Goal: Find specific page/section: Find specific page/section

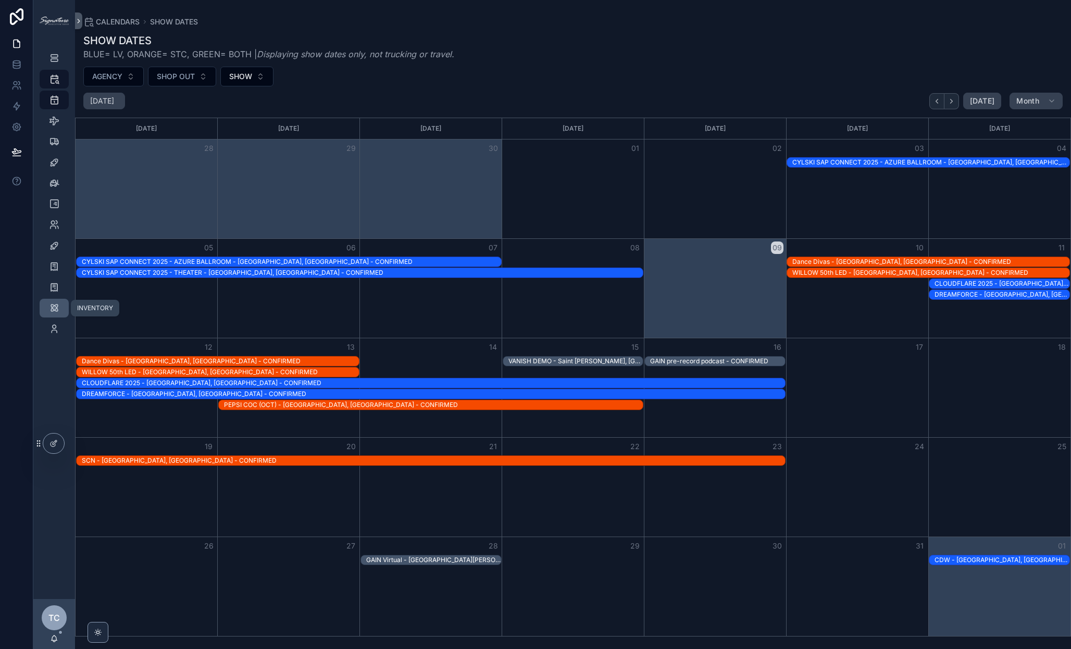
click at [53, 308] on icon "scrollable content" at bounding box center [54, 308] width 10 height 10
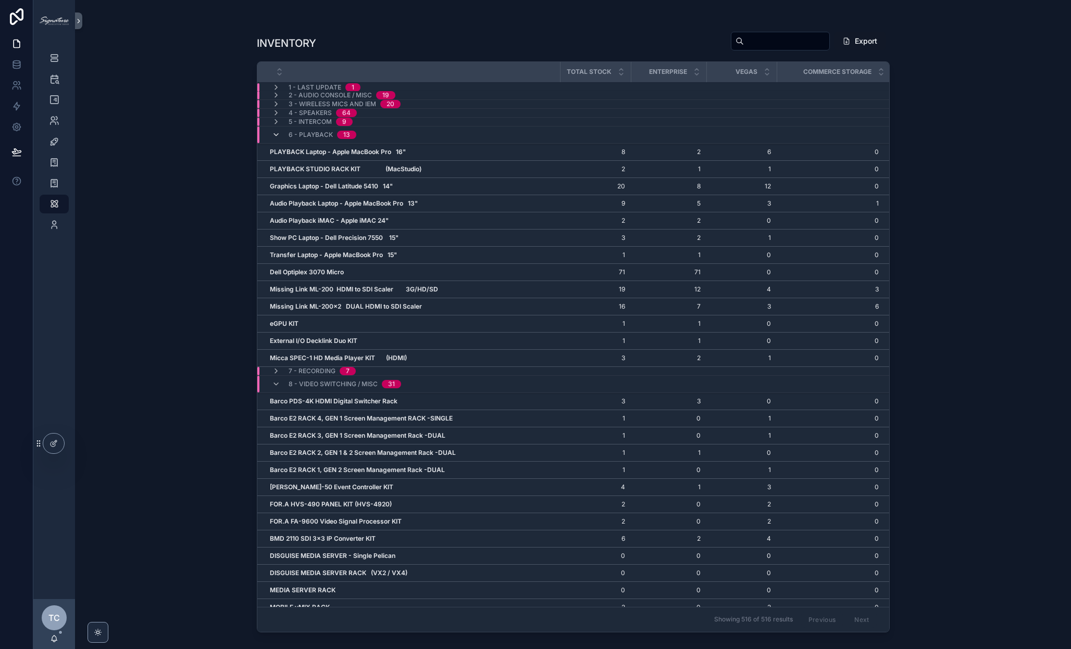
click at [276, 133] on icon "scrollable content" at bounding box center [276, 135] width 8 height 8
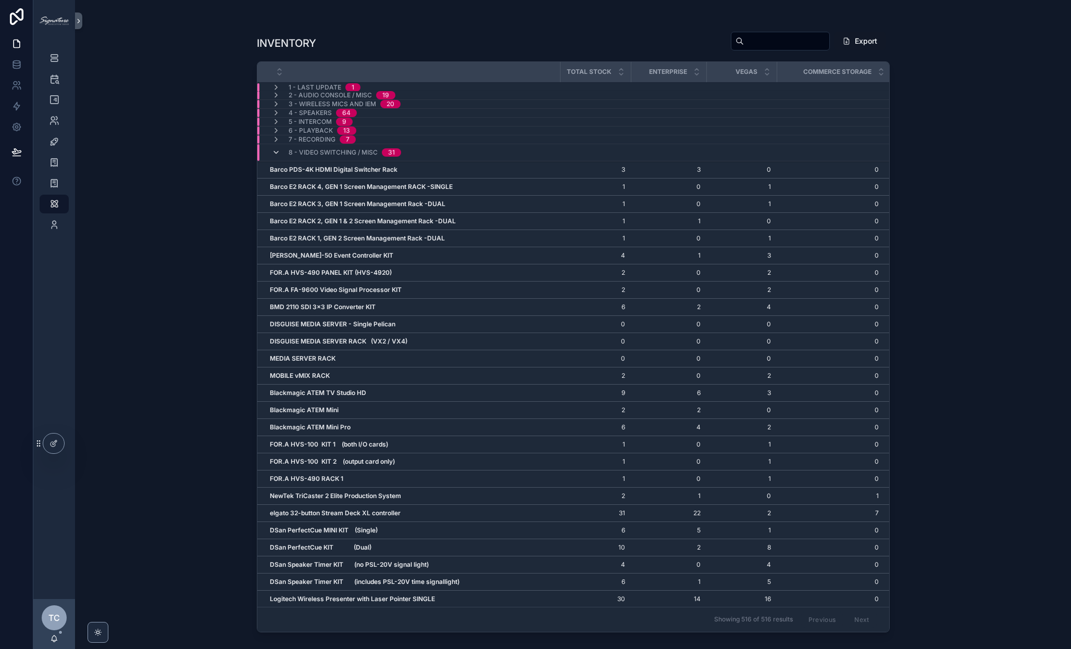
click at [276, 152] on icon "scrollable content" at bounding box center [276, 152] width 8 height 8
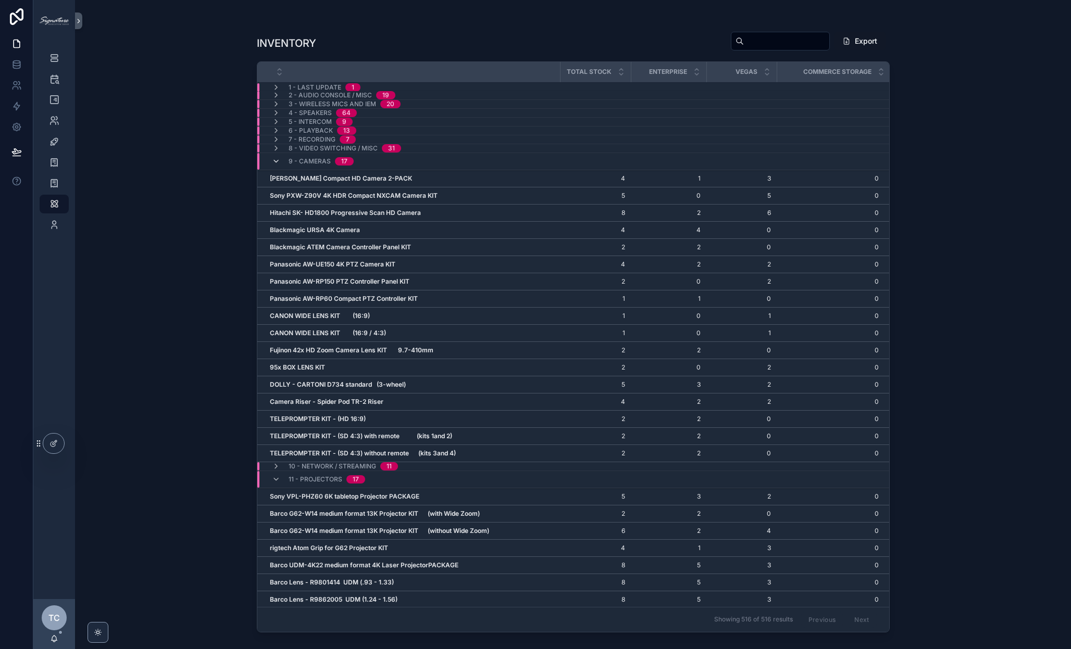
click at [276, 162] on icon "scrollable content" at bounding box center [276, 161] width 8 height 8
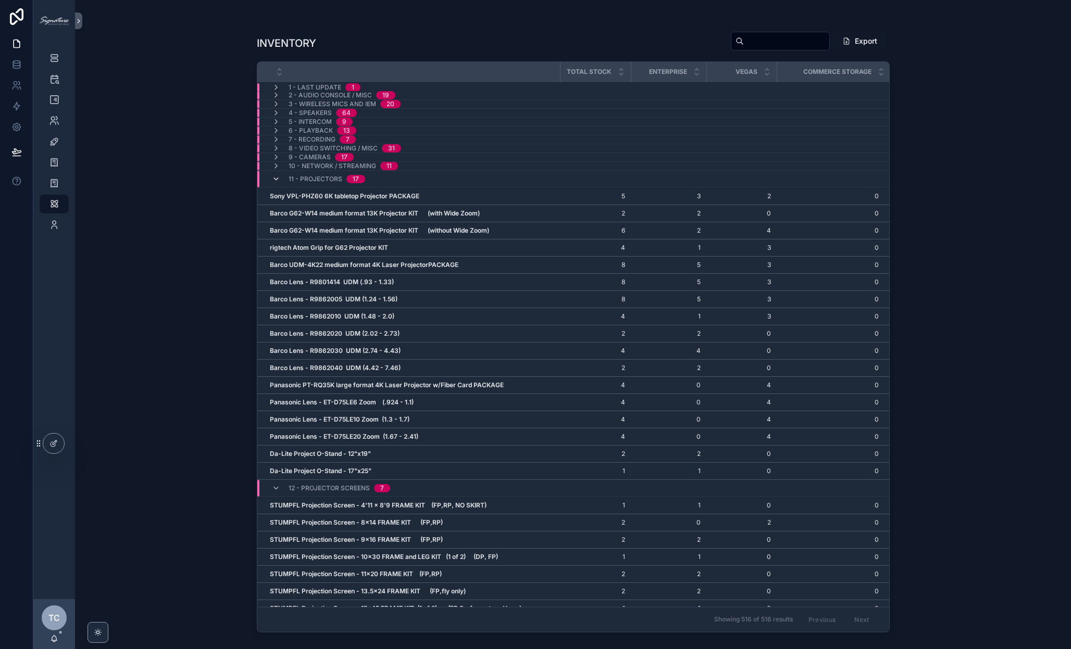
click at [276, 179] on icon "scrollable content" at bounding box center [276, 179] width 8 height 8
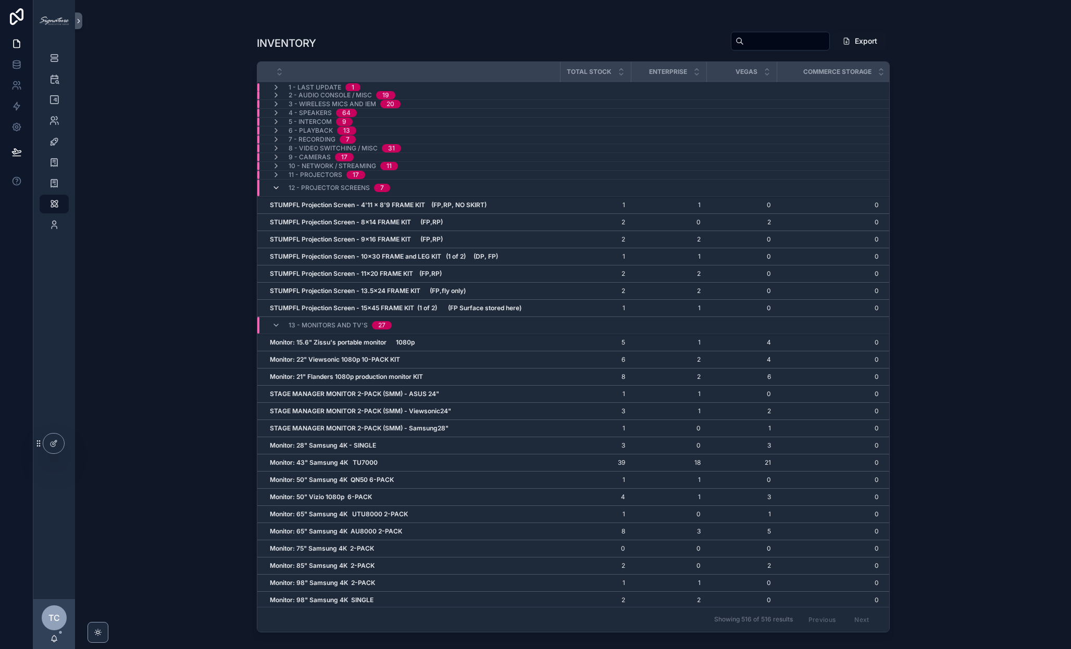
click at [277, 188] on icon "scrollable content" at bounding box center [276, 188] width 8 height 8
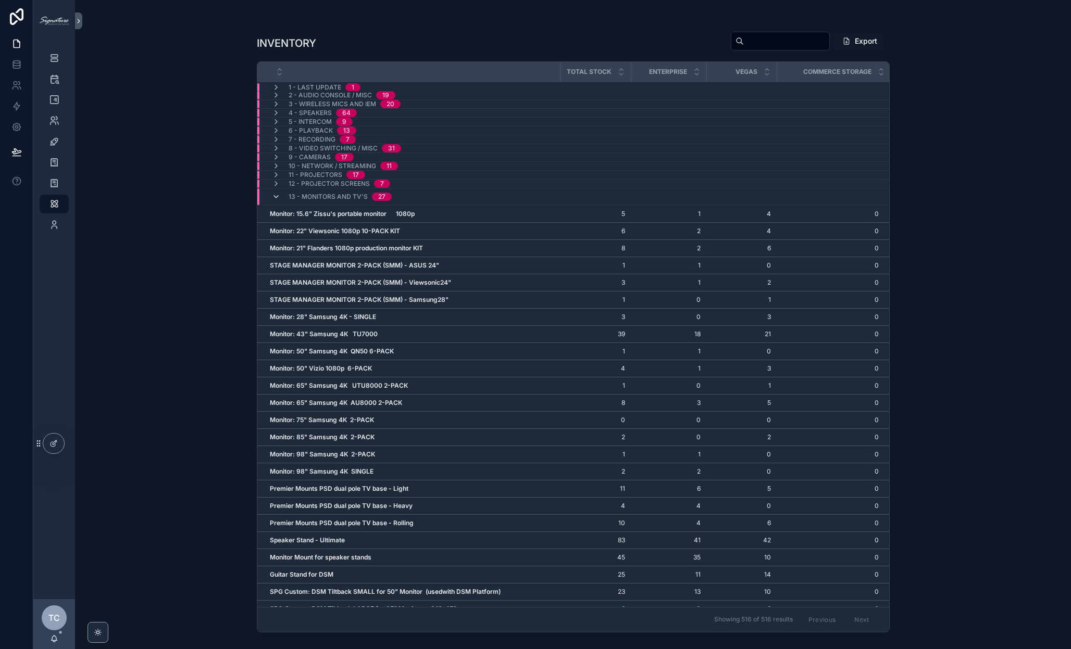
click at [276, 198] on icon "scrollable content" at bounding box center [276, 197] width 8 height 8
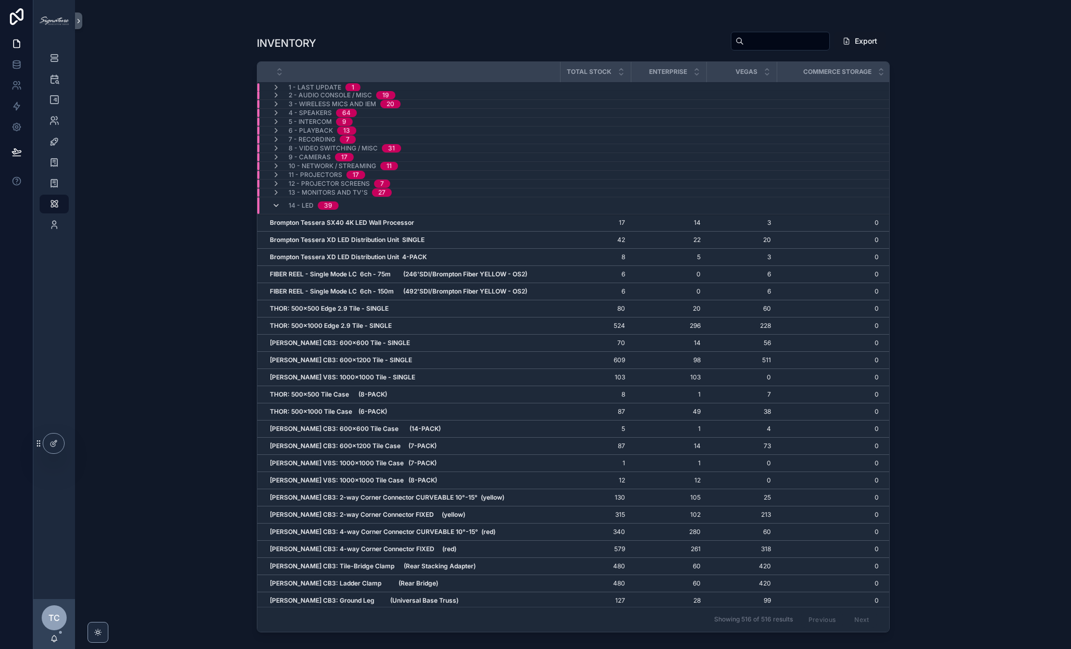
click at [276, 207] on icon "scrollable content" at bounding box center [276, 206] width 8 height 8
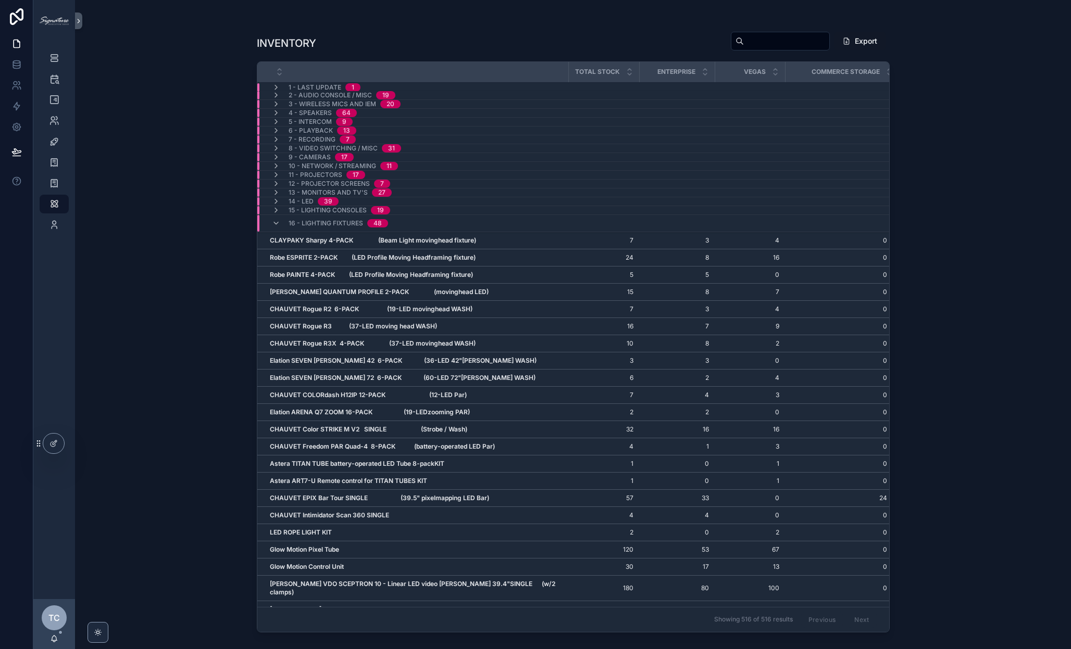
click at [276, 231] on div "16 - Lighting Fixtures 48" at bounding box center [330, 223] width 116 height 17
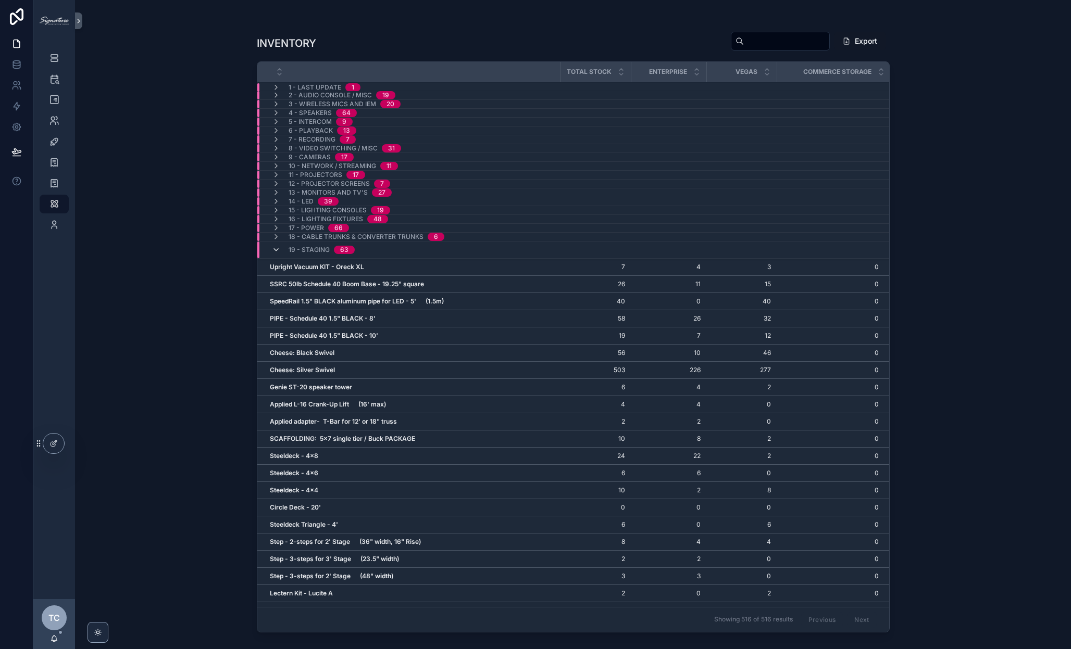
click at [277, 246] on icon "scrollable content" at bounding box center [276, 250] width 8 height 8
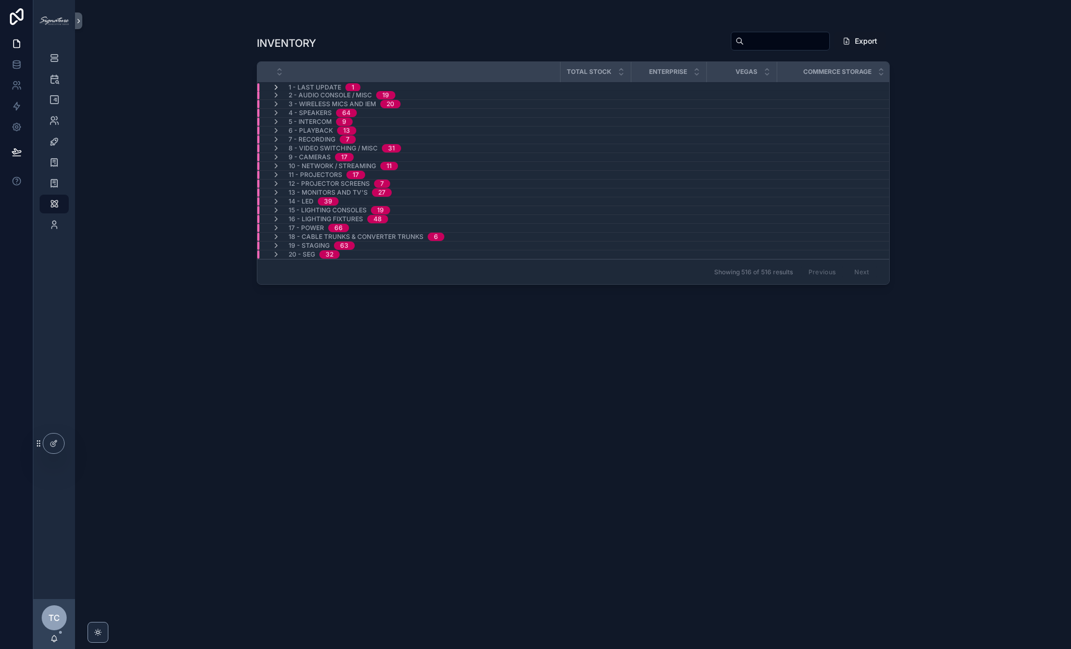
click at [280, 84] on icon "scrollable content" at bounding box center [276, 87] width 8 height 8
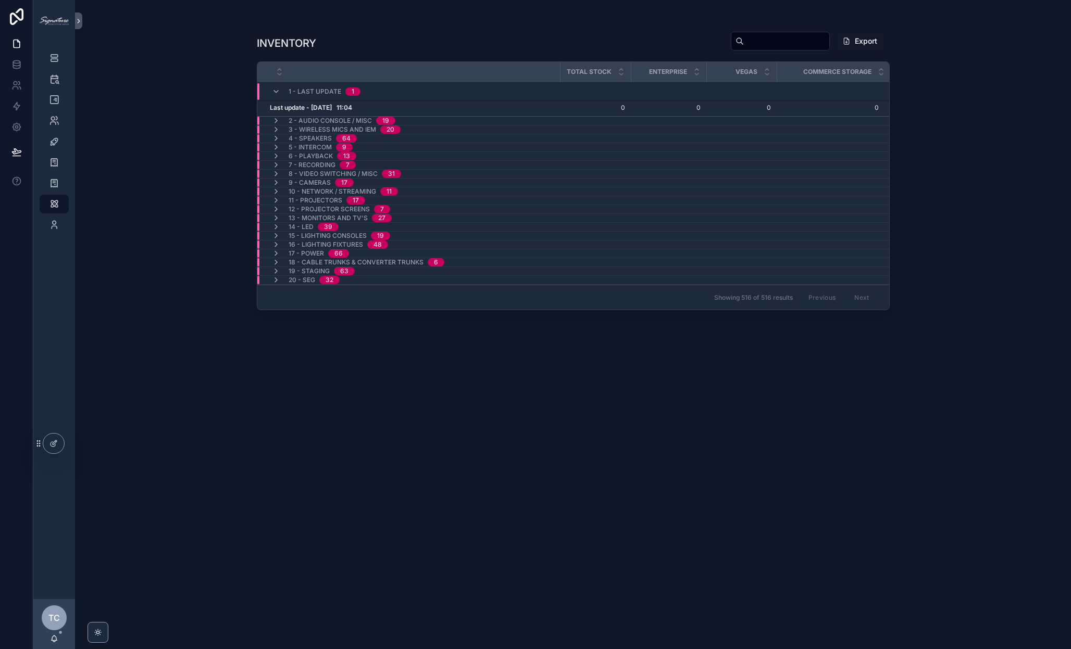
click at [759, 46] on input "scrollable content" at bounding box center [786, 41] width 85 height 15
type input "*******"
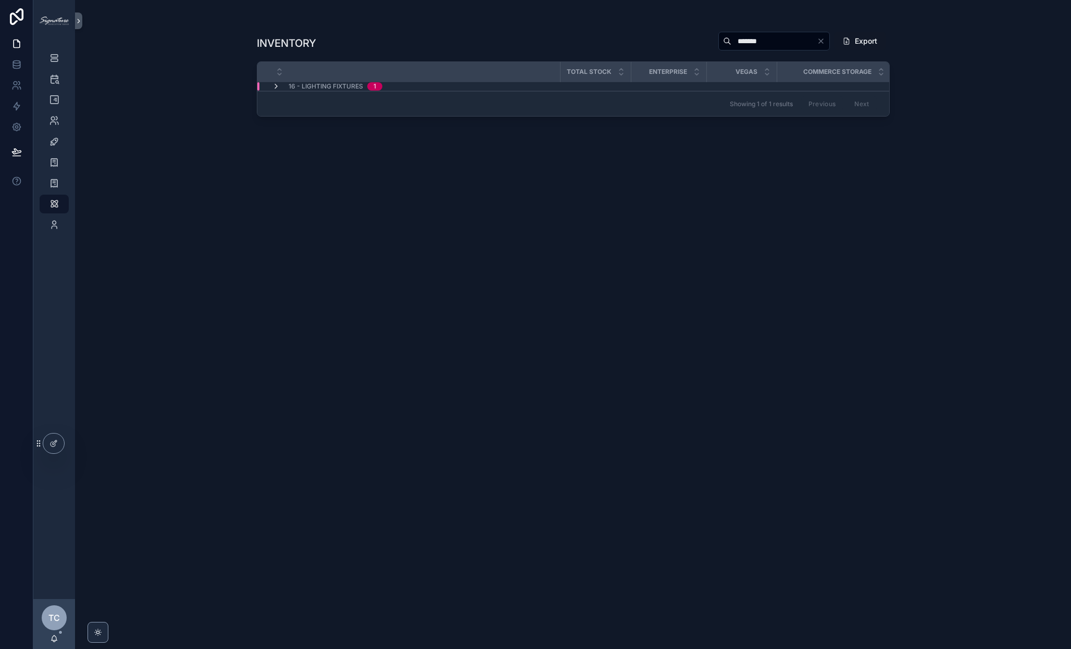
click at [276, 87] on icon "scrollable content" at bounding box center [276, 86] width 8 height 8
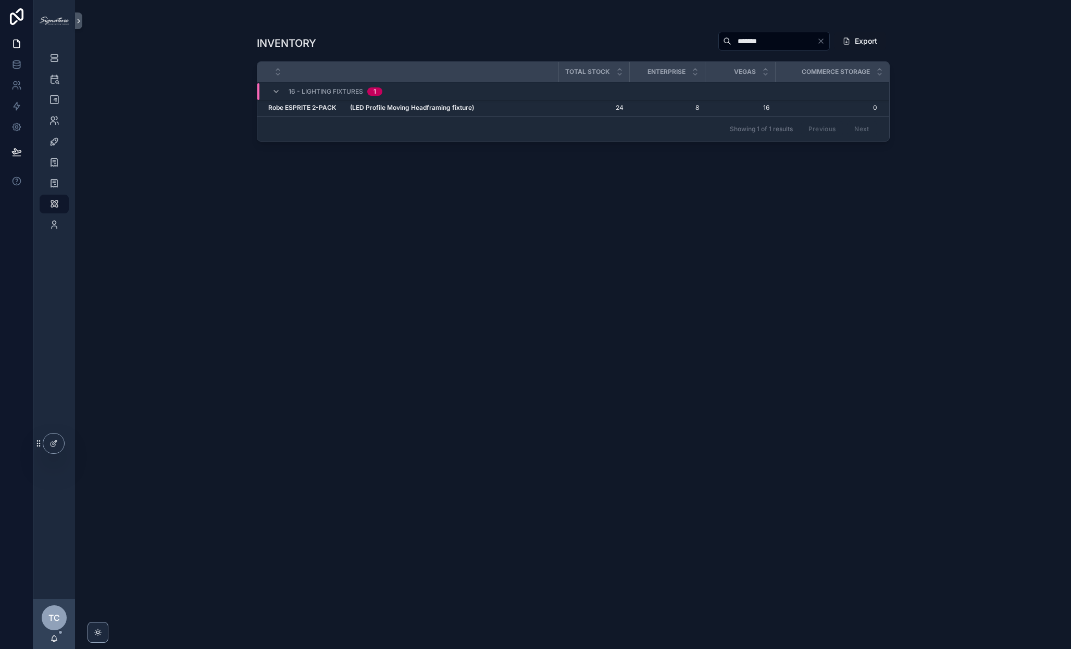
scroll to position [0, 1]
click at [822, 43] on icon "Clear" at bounding box center [821, 41] width 8 height 8
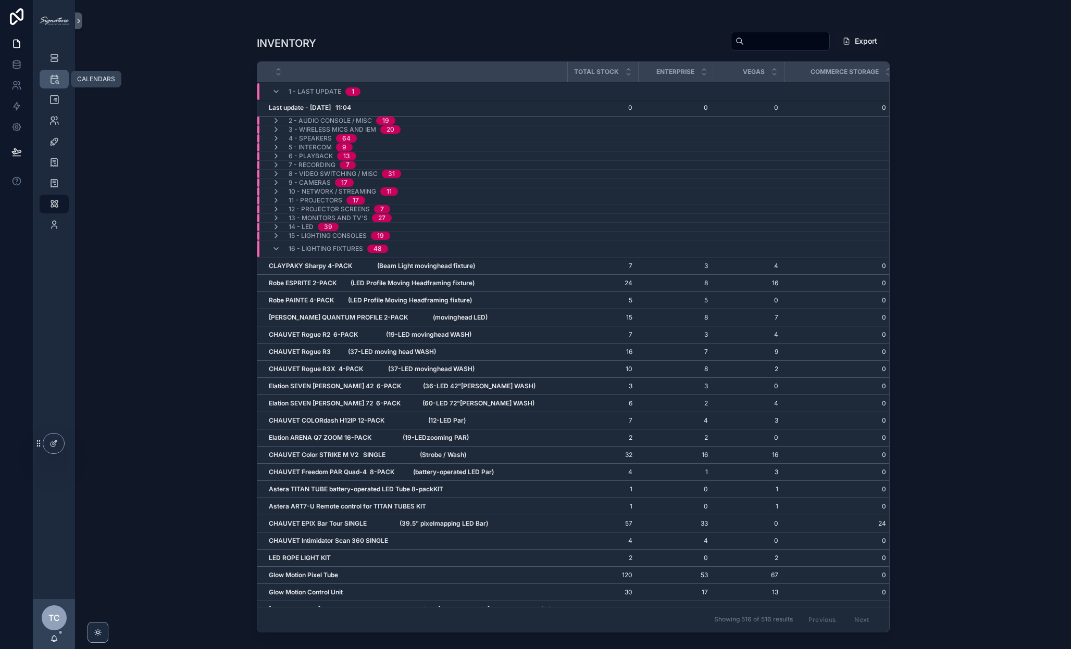
click at [56, 80] on icon "scrollable content" at bounding box center [54, 79] width 10 height 10
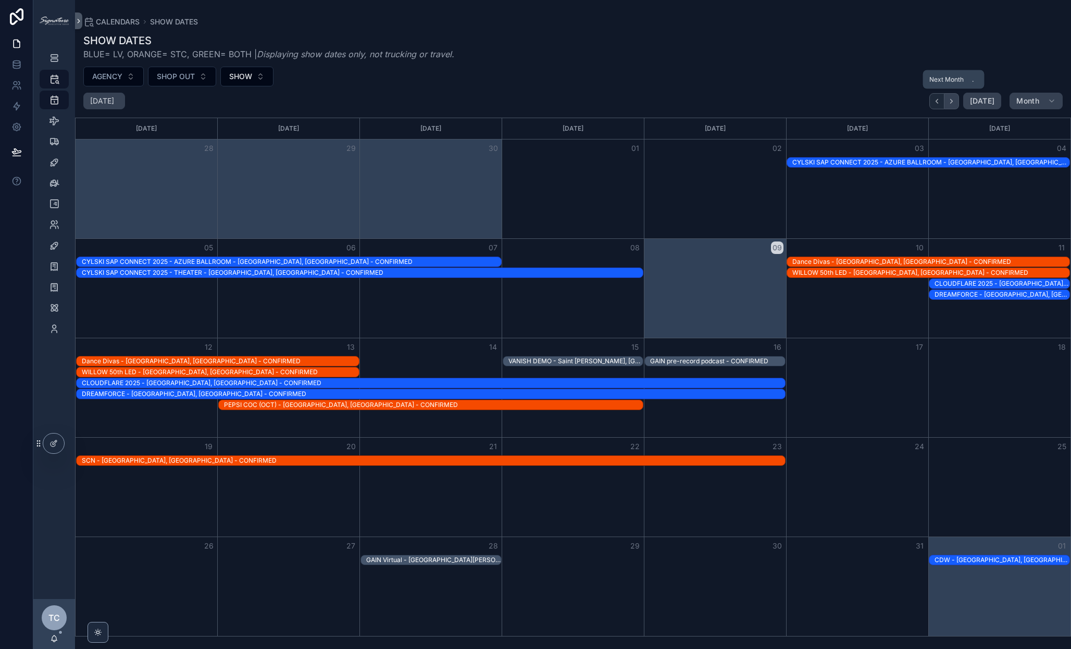
click at [955, 104] on icon "Next" at bounding box center [951, 101] width 8 height 8
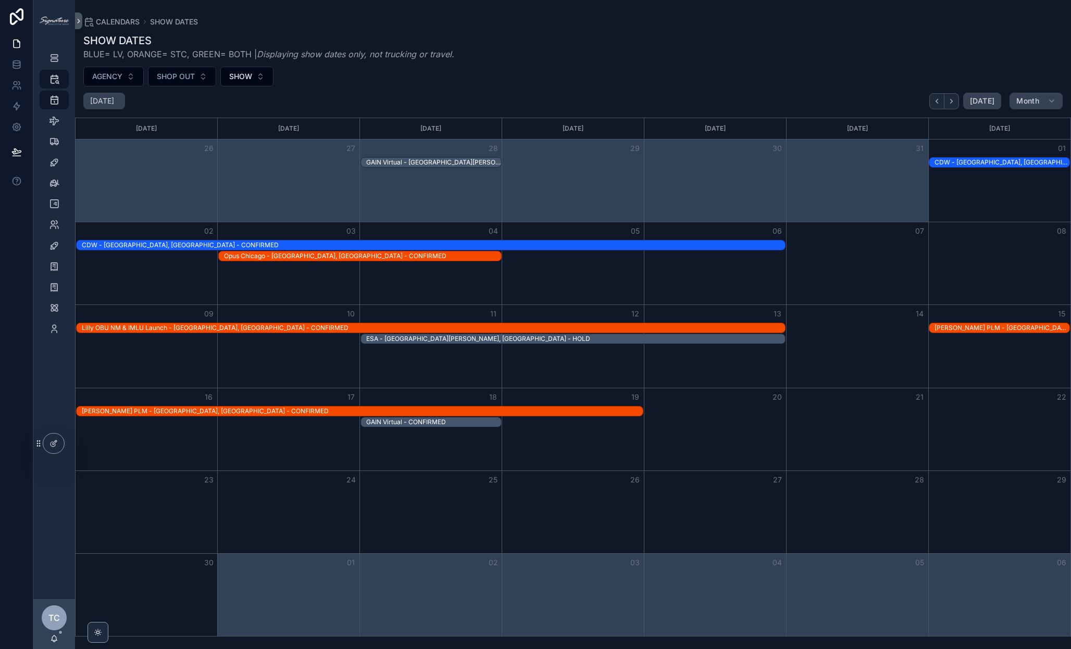
click at [472, 339] on div "ESA - [GEOGRAPHIC_DATA][PERSON_NAME], [GEOGRAPHIC_DATA] - HOLD" at bounding box center [575, 339] width 419 height 8
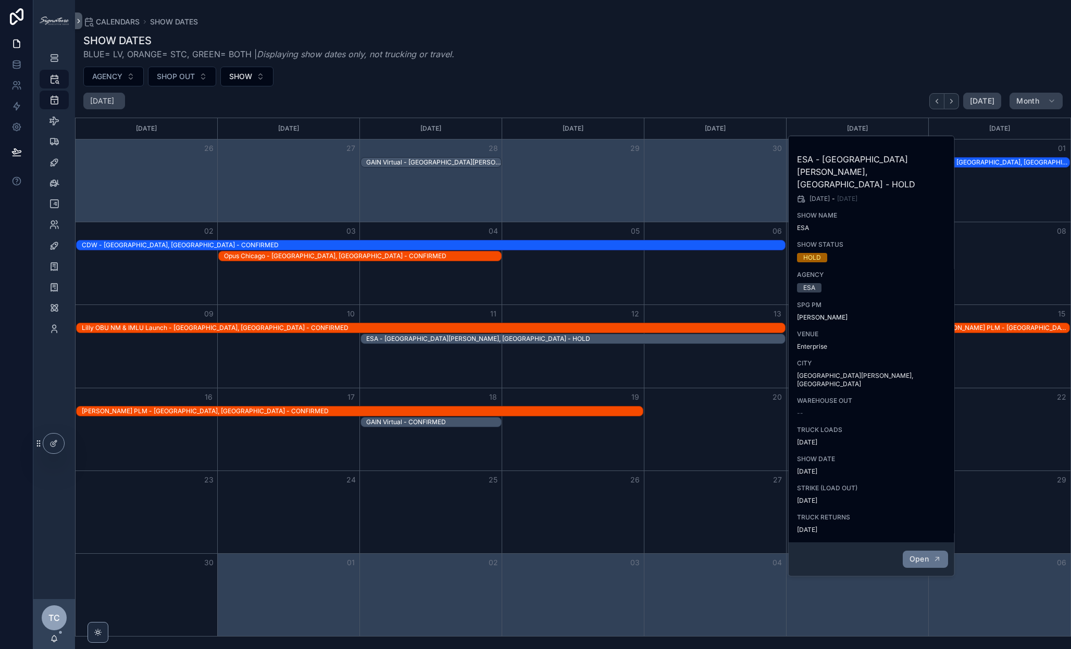
click at [918, 551] on button "Open" at bounding box center [924, 559] width 45 height 17
